Goal: Task Accomplishment & Management: Complete application form

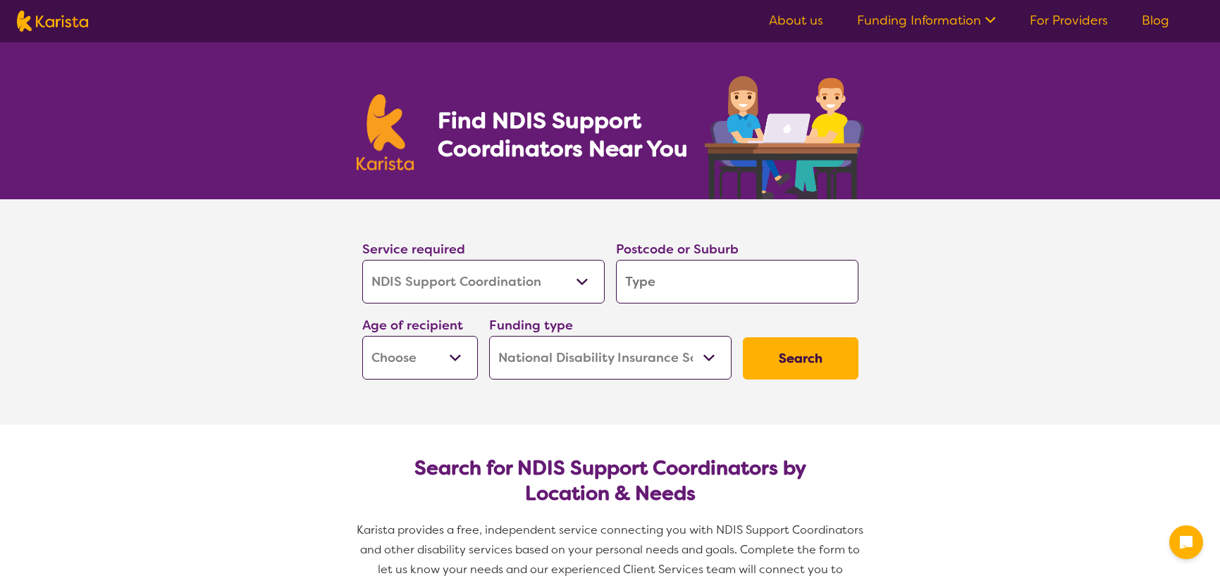
select select "NDIS Support Coordination"
select select "NDIS"
select select "NDIS Support Coordination"
select select "NDIS"
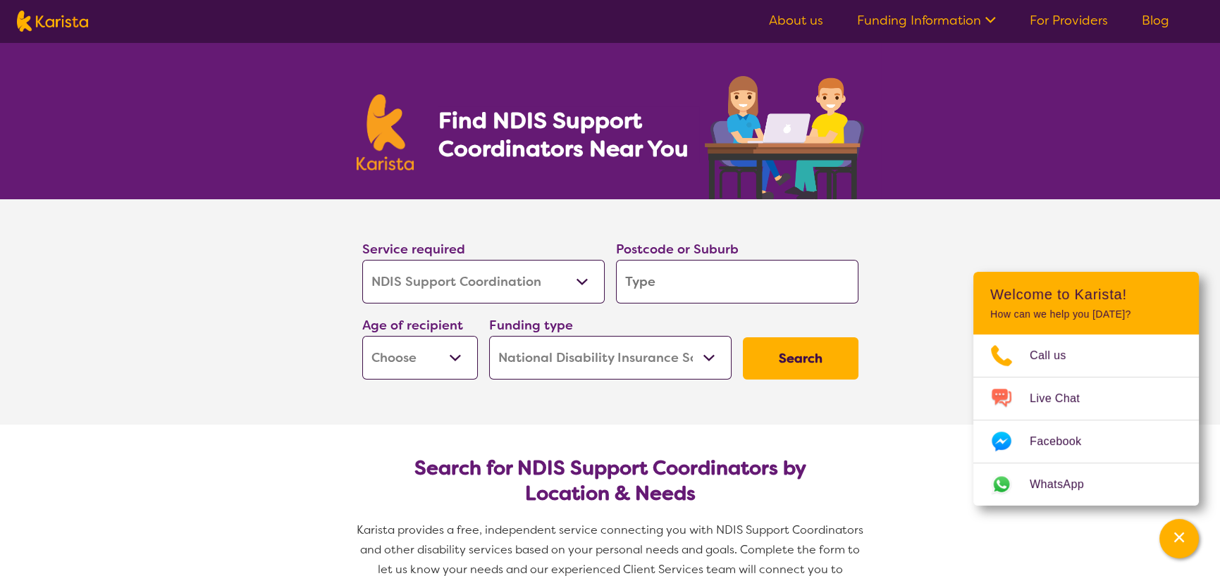
scroll to position [70, 0]
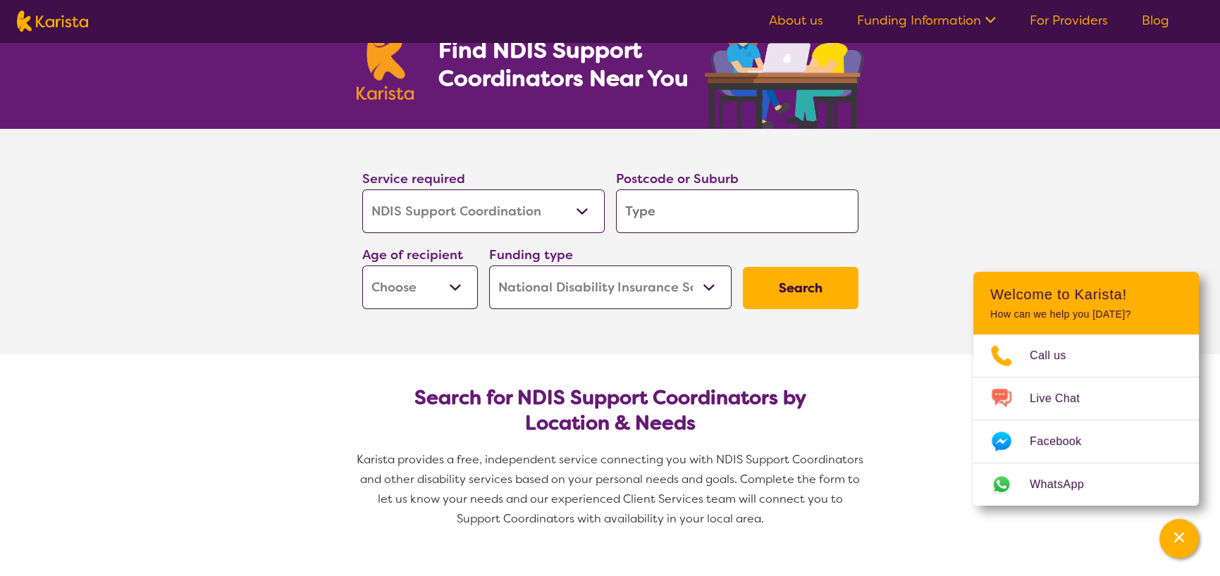
click at [701, 209] on input "search" at bounding box center [737, 212] width 242 height 44
type input "P"
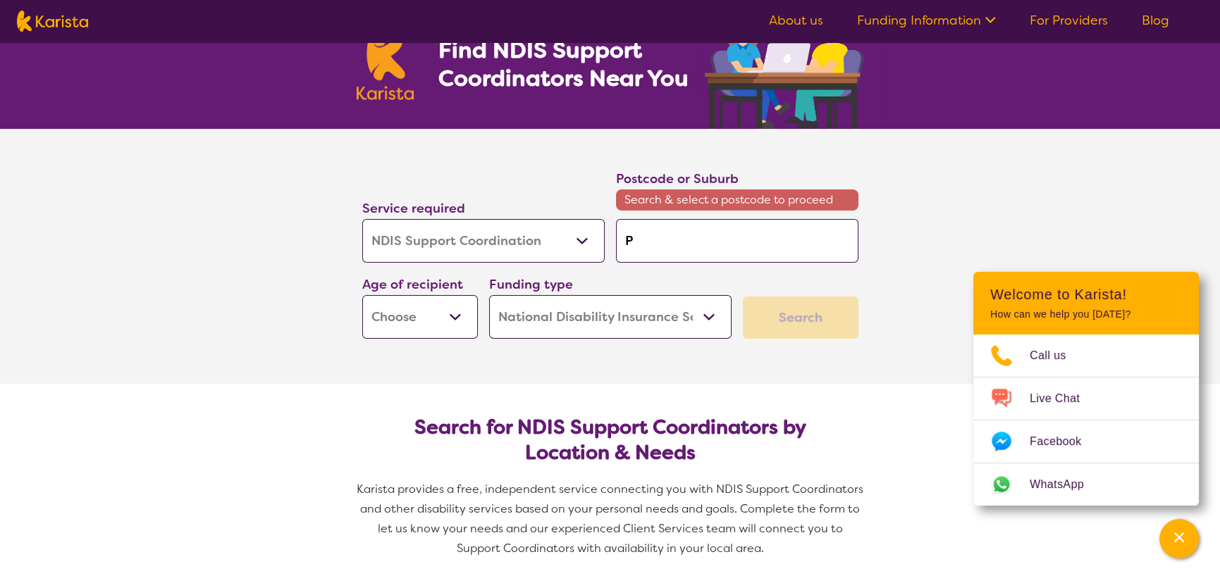
type input "Pe"
type input "Pet"
type input "[PERSON_NAME]"
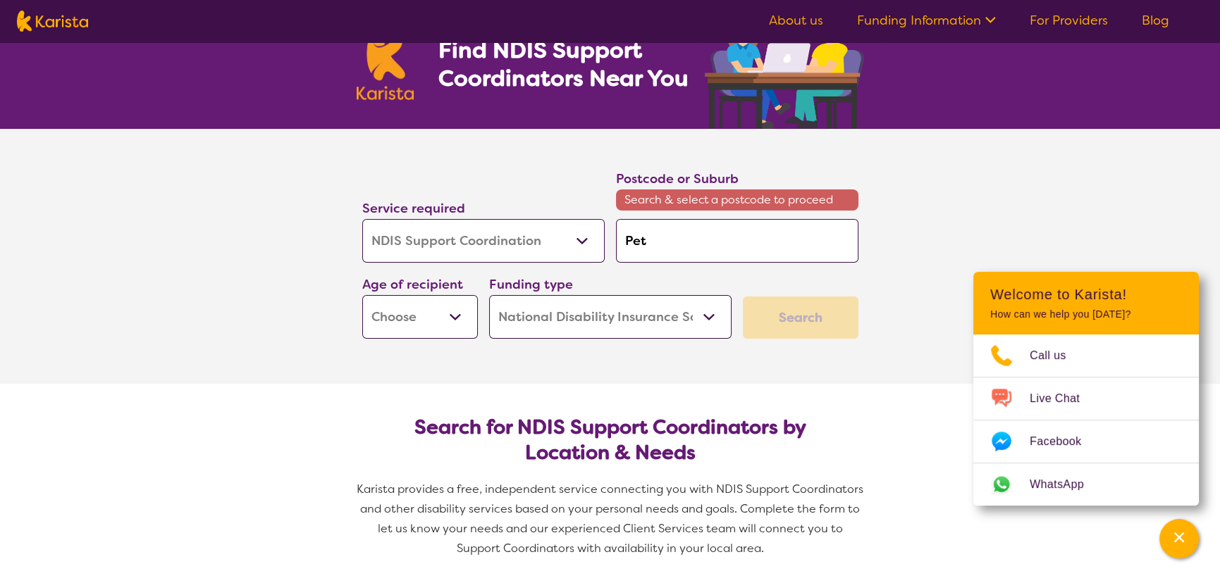
type input "[PERSON_NAME]"
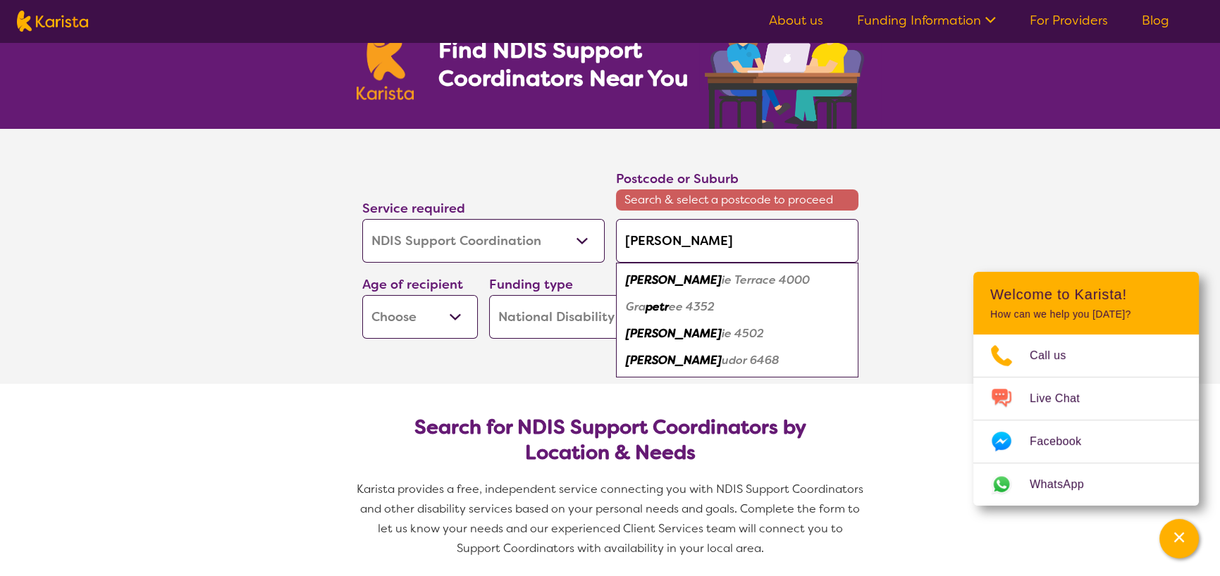
click at [645, 333] on em "[PERSON_NAME]" at bounding box center [674, 333] width 96 height 15
type input "4502"
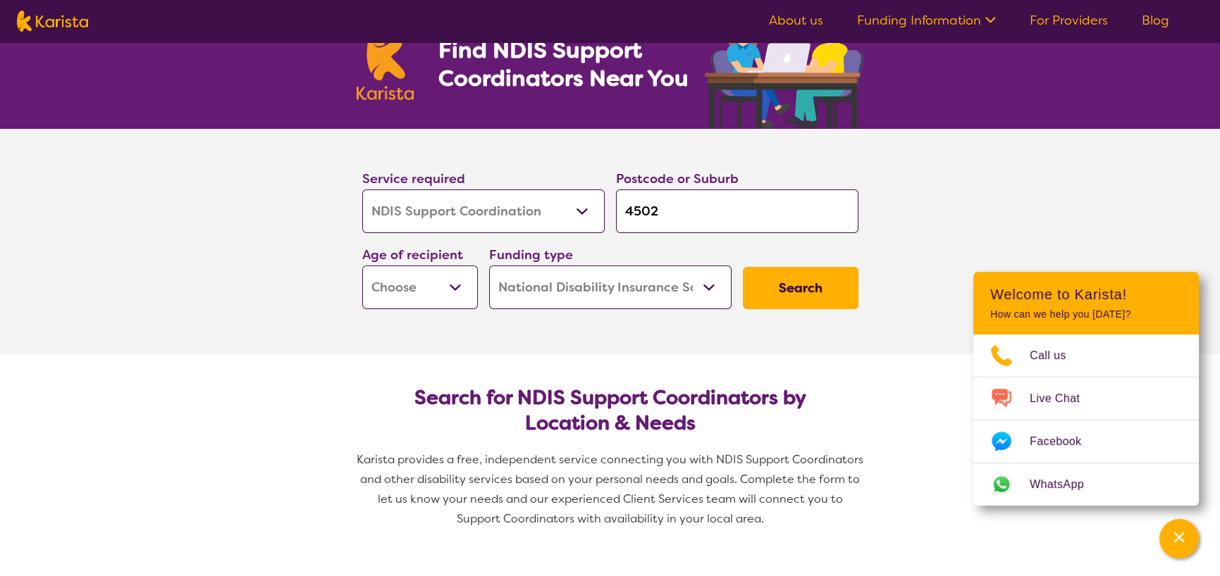
click at [789, 298] on button "Search" at bounding box center [801, 288] width 116 height 42
click at [430, 280] on select "Early Childhood - 0 to 9 Child - 10 to 11 Adolescent - 12 to 17 Adult - 18 to 6…" at bounding box center [420, 288] width 116 height 44
select select "AD"
click at [362, 266] on select "Early Childhood - 0 to 9 Child - 10 to 11 Adolescent - 12 to 17 Adult - 18 to 6…" at bounding box center [420, 288] width 116 height 44
select select "AD"
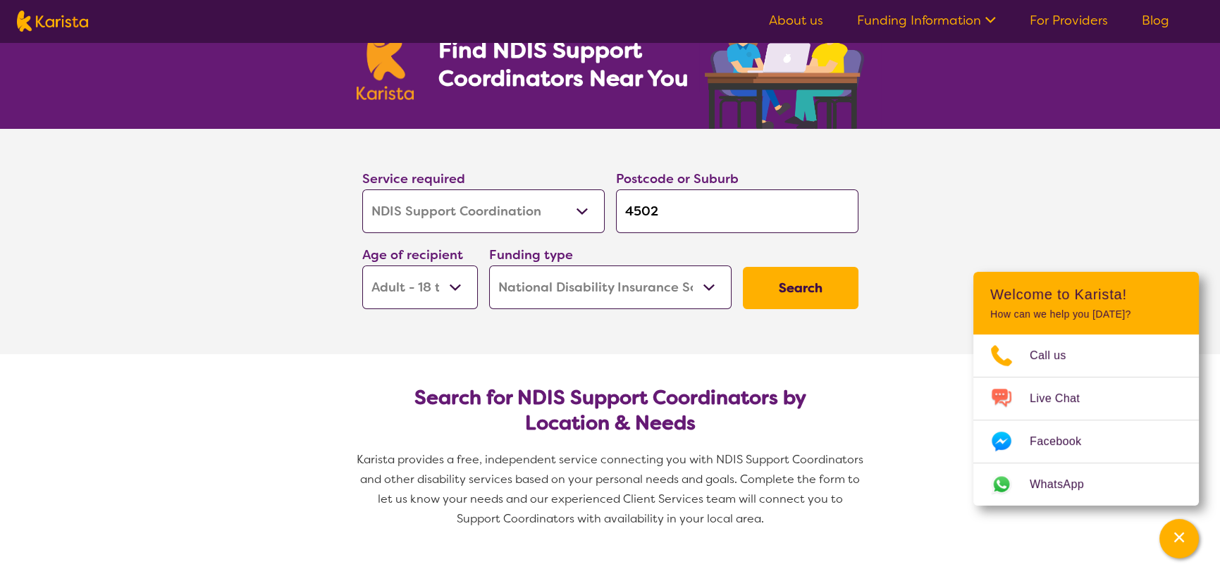
click at [859, 273] on div "Search" at bounding box center [800, 288] width 127 height 54
click at [818, 279] on button "Search" at bounding box center [801, 288] width 116 height 42
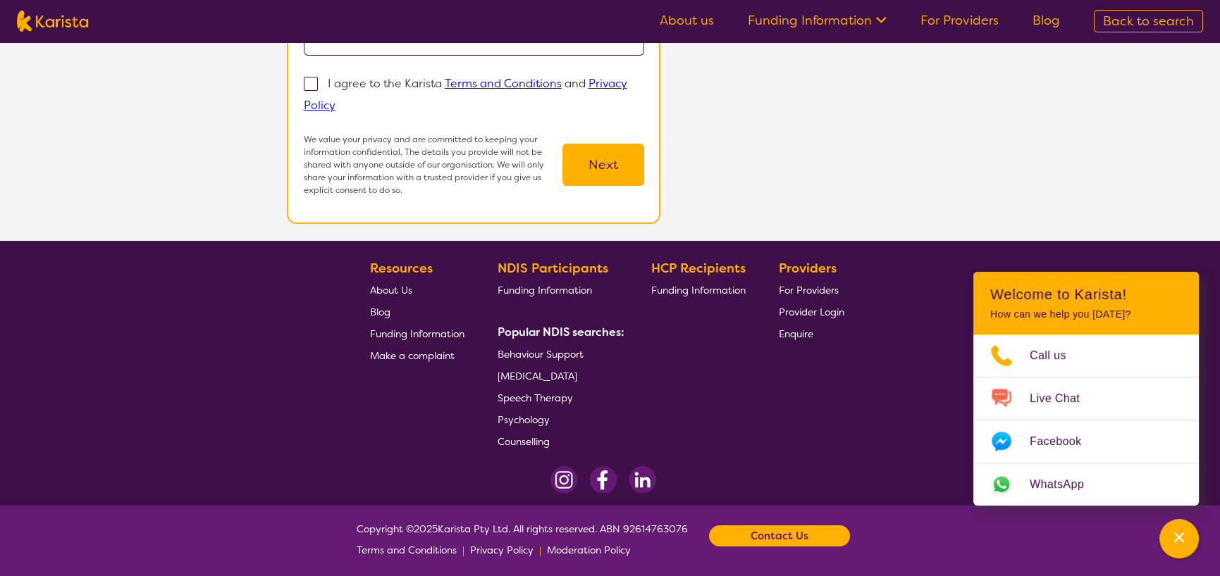
scroll to position [350, 0]
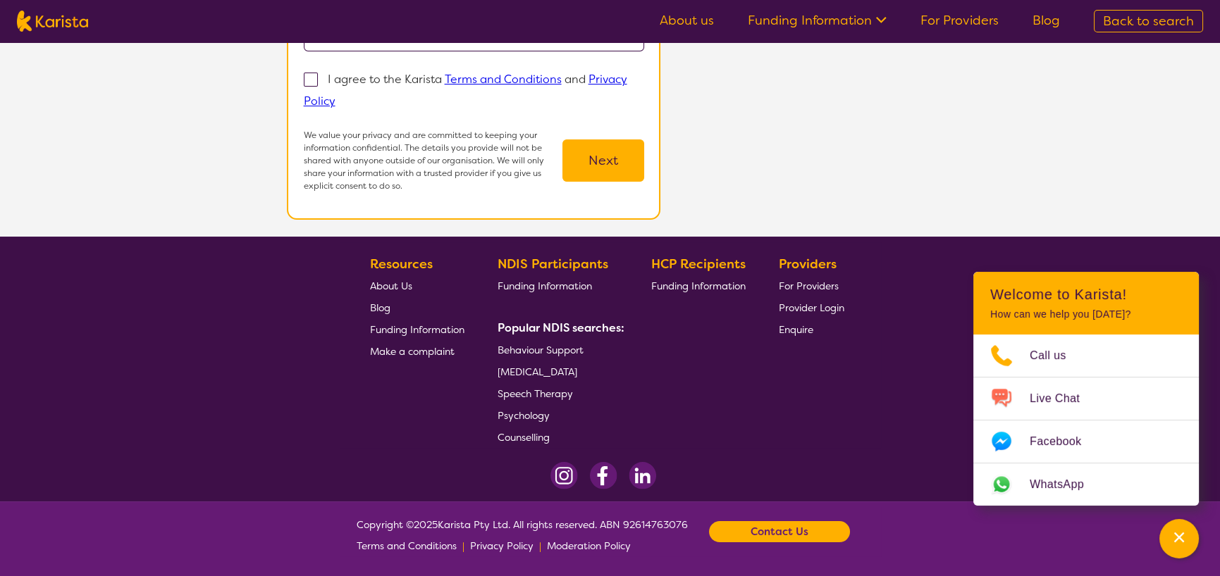
select select "NDIS Support Coordination"
select select "AD"
select select "NDIS"
select select "NDIS Support Coordination"
select select "AD"
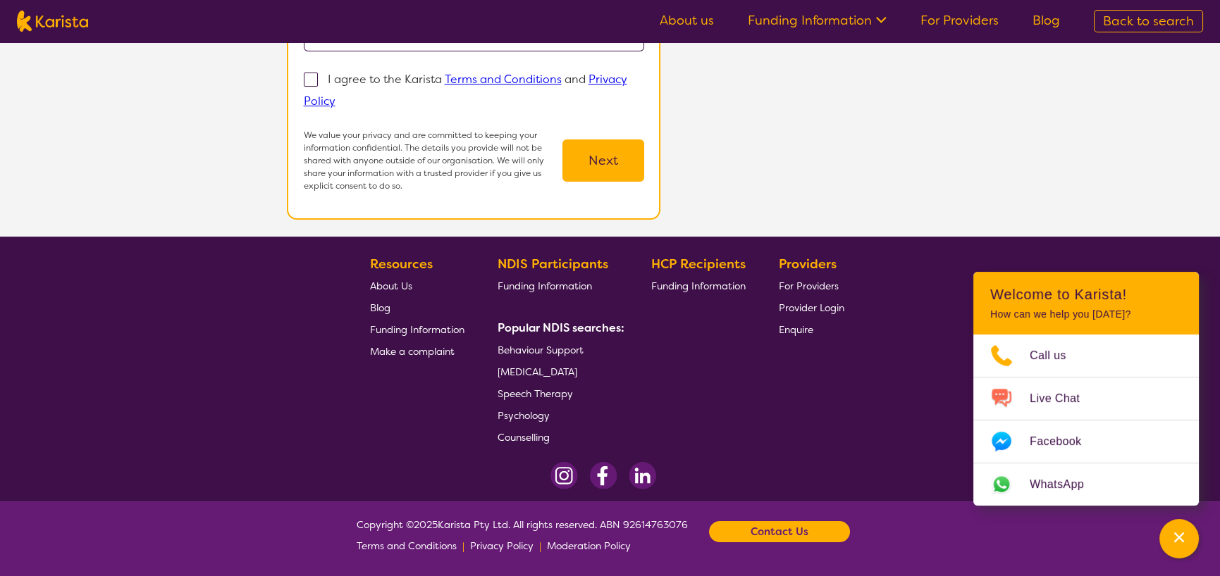
select select "NDIS"
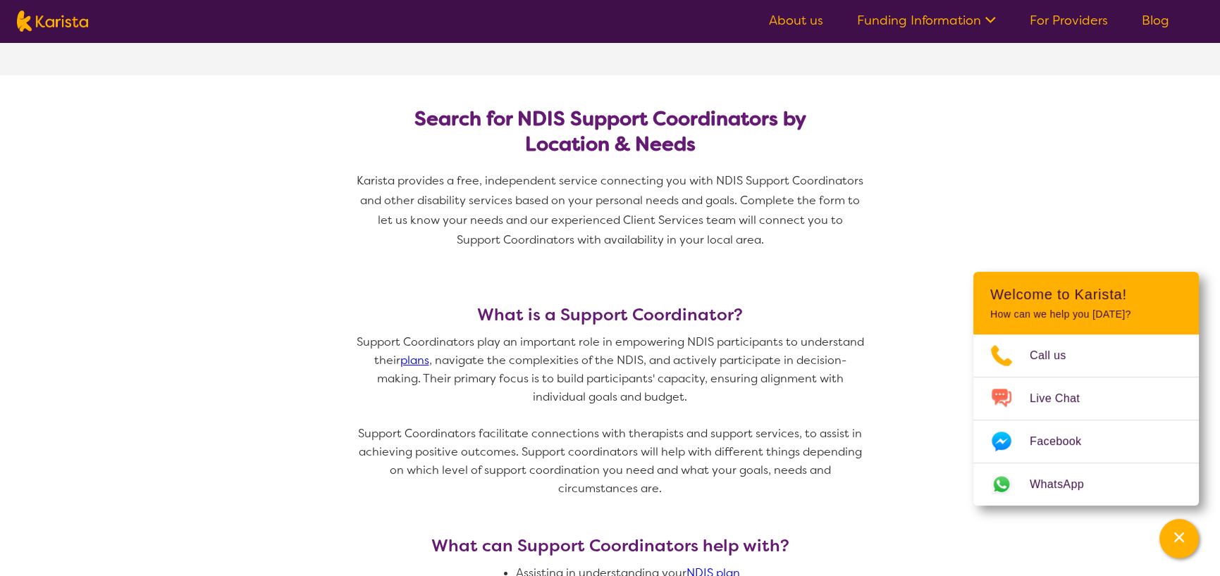
scroll to position [70, 0]
